Goal: Task Accomplishment & Management: Use online tool/utility

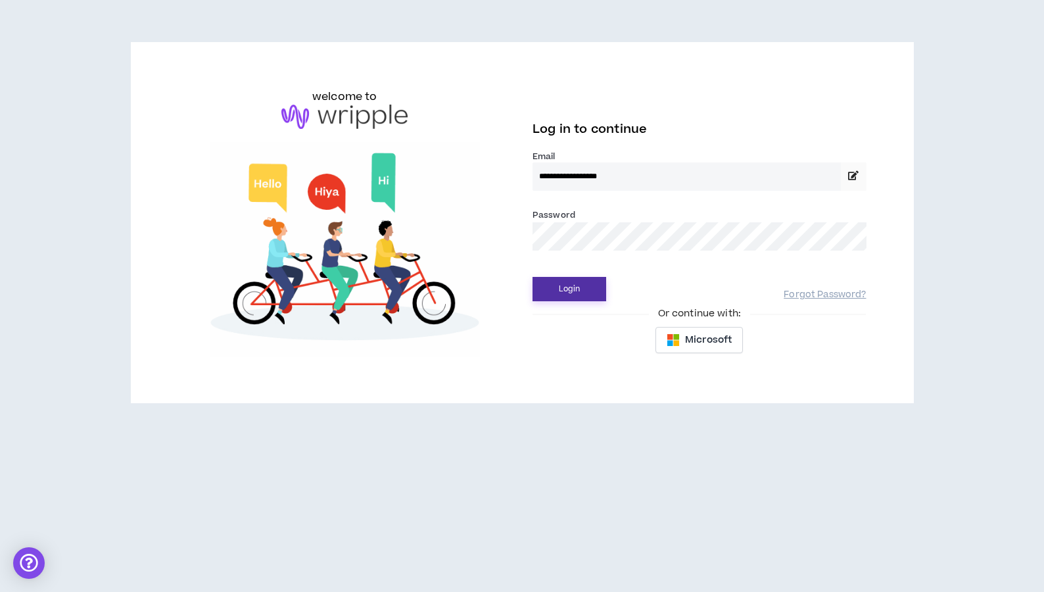
click at [561, 289] on button "Login" at bounding box center [570, 289] width 74 height 24
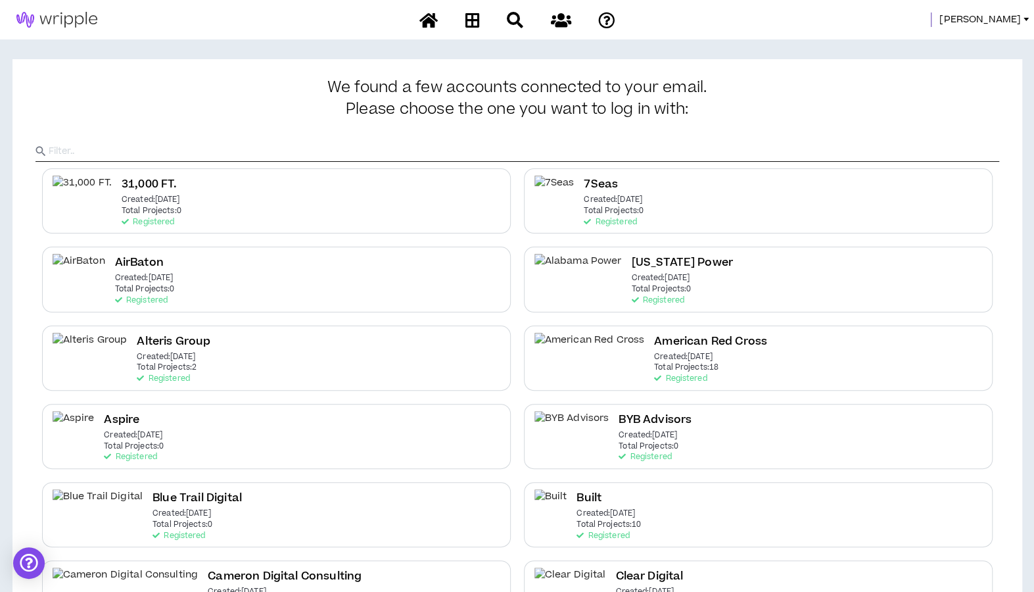
click at [995, 18] on span "[PERSON_NAME]" at bounding box center [980, 19] width 82 height 14
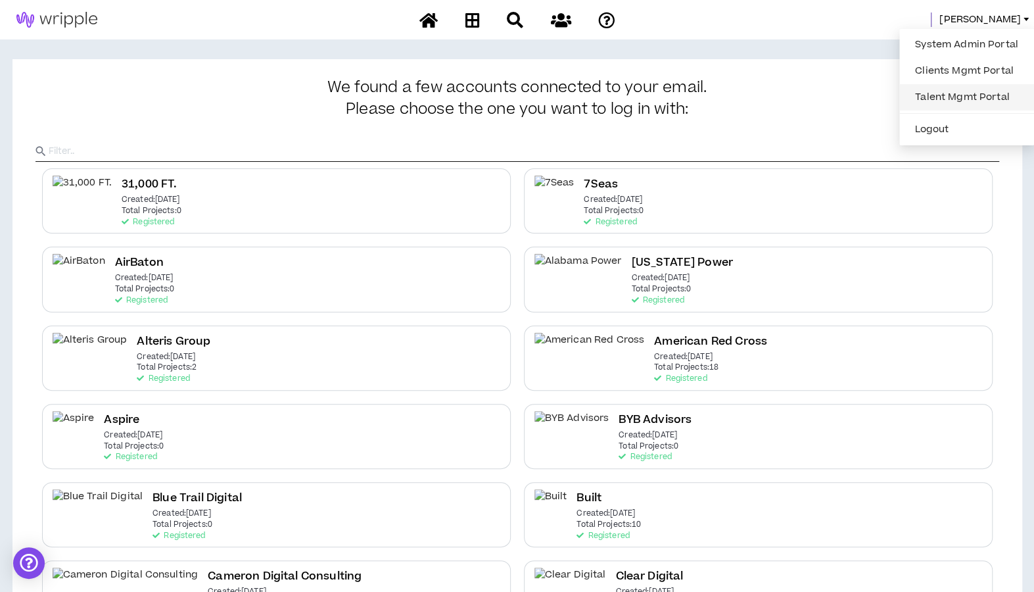
click at [916, 97] on link "Talent Mgmt Portal" at bounding box center [966, 97] width 119 height 20
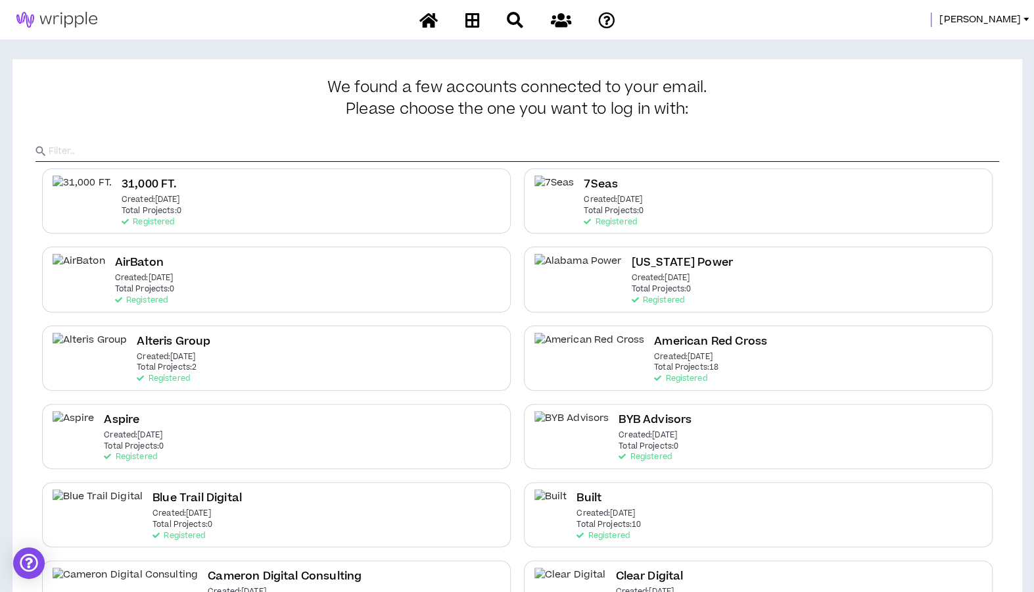
click at [269, 149] on input "text" at bounding box center [524, 151] width 951 height 20
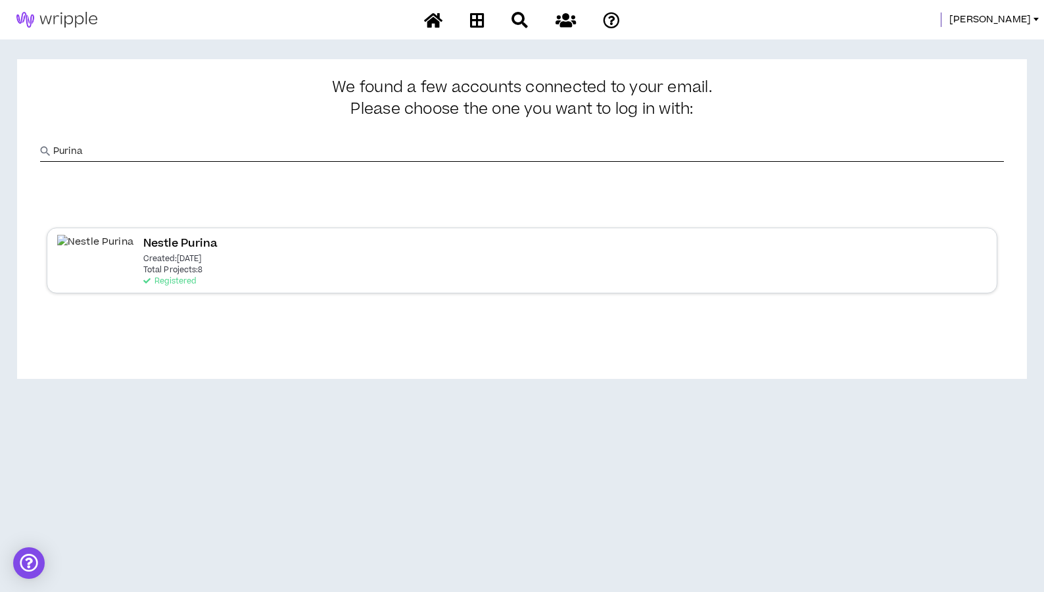
type input "Purina"
click at [159, 256] on p "Created: [DATE]" at bounding box center [172, 258] width 59 height 9
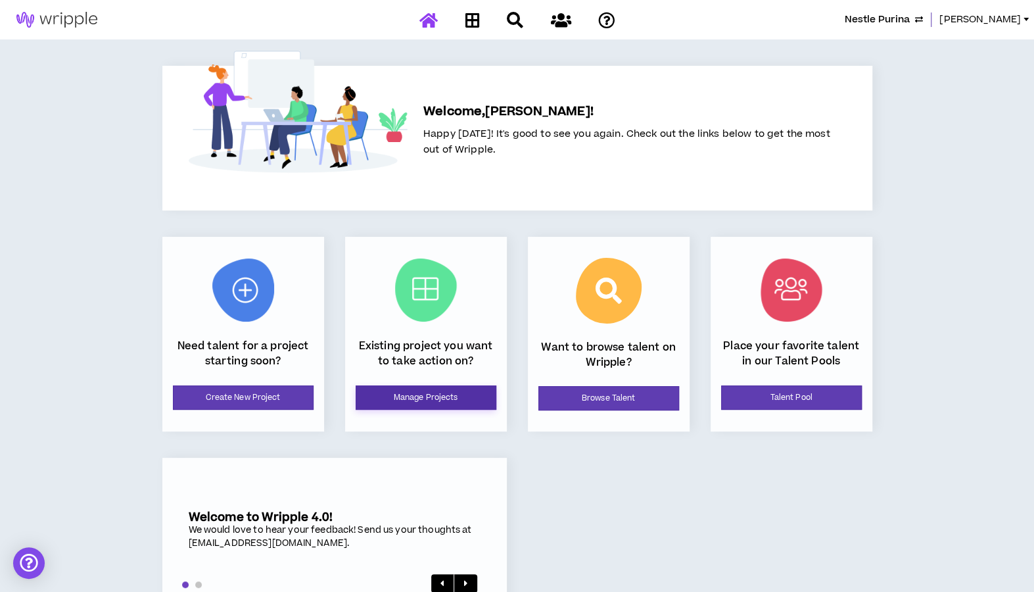
click at [407, 390] on link "Manage Projects" at bounding box center [426, 397] width 141 height 24
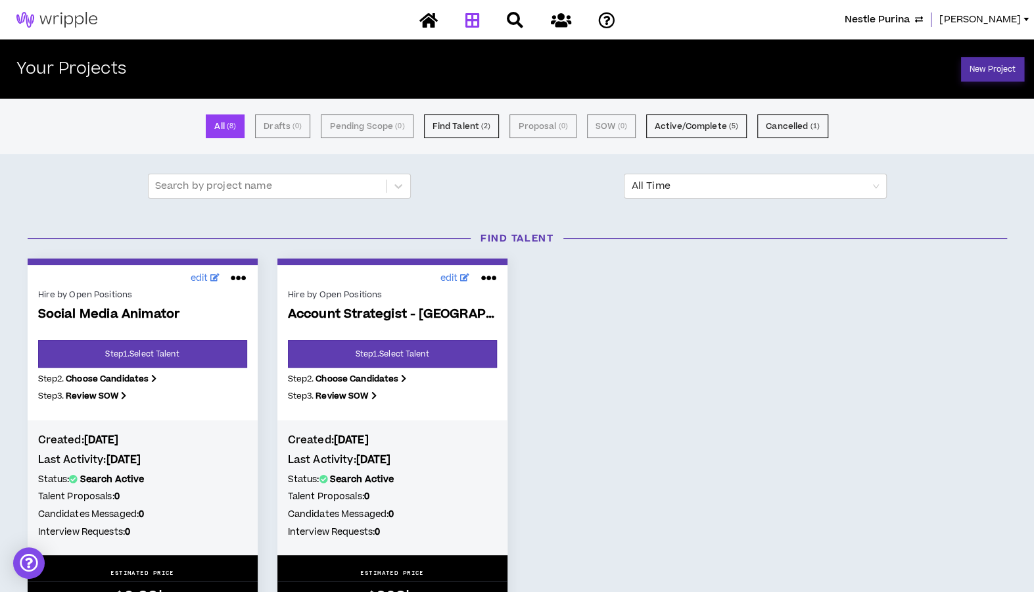
click at [995, 75] on link "New Project" at bounding box center [992, 69] width 63 height 24
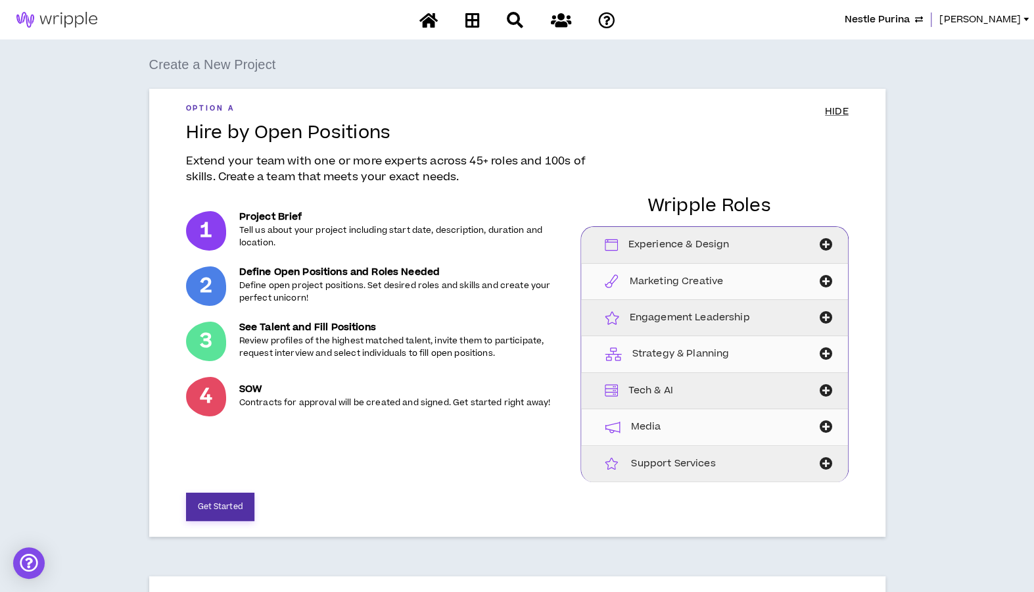
click at [227, 495] on button "Get Started" at bounding box center [220, 506] width 68 height 28
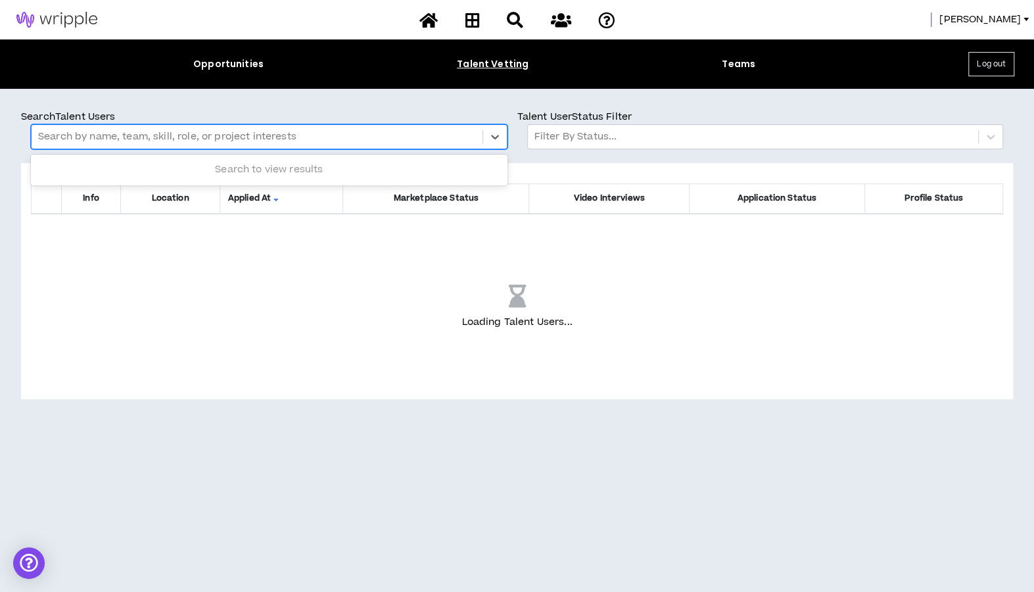
click at [265, 136] on div at bounding box center [257, 136] width 438 height 17
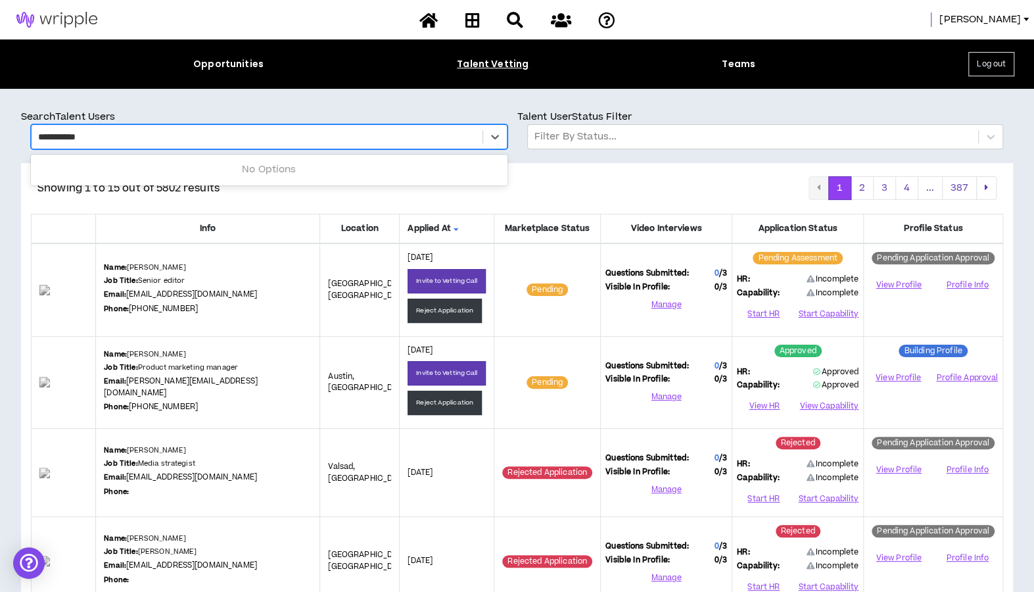
type input "**********"
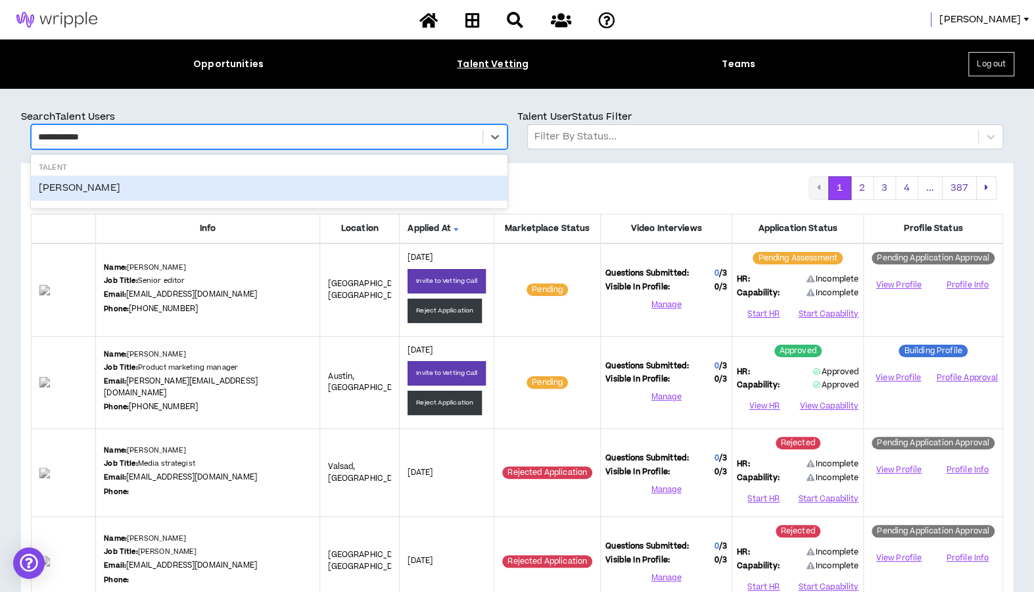
click at [233, 185] on div "John Andrews" at bounding box center [269, 188] width 477 height 25
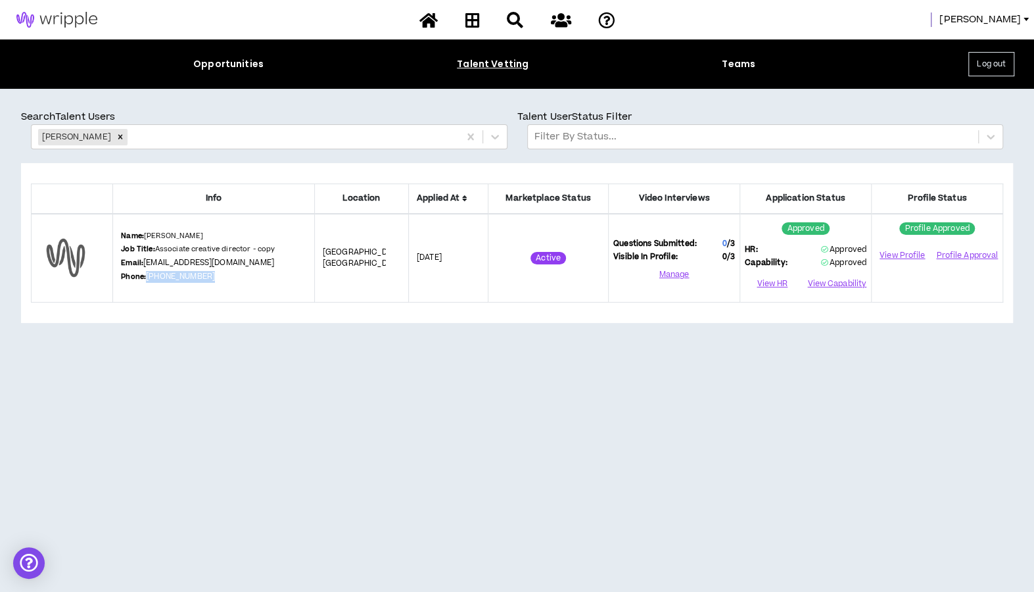
drag, startPoint x: 211, startPoint y: 278, endPoint x: 149, endPoint y: 280, distance: 62.5
click at [149, 280] on div "Name: John Andrews Job Title: Associate creative director - copy Email: johncan…" at bounding box center [213, 258] width 185 height 55
copy link "(615) 403-1616"
